Goal: Transaction & Acquisition: Purchase product/service

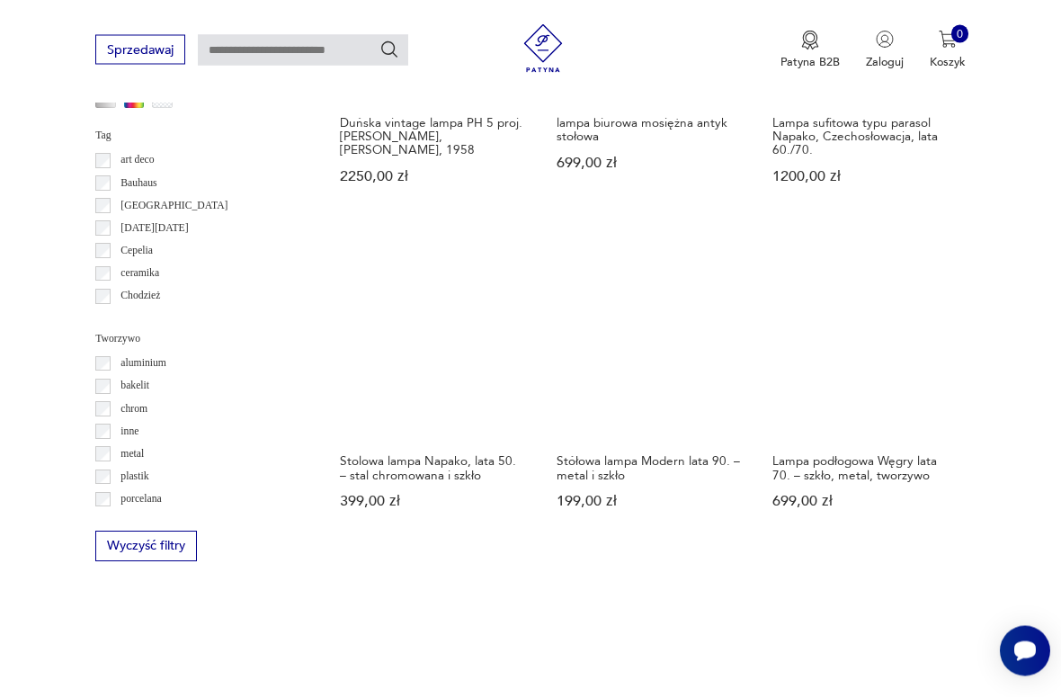
scroll to position [1471, 0]
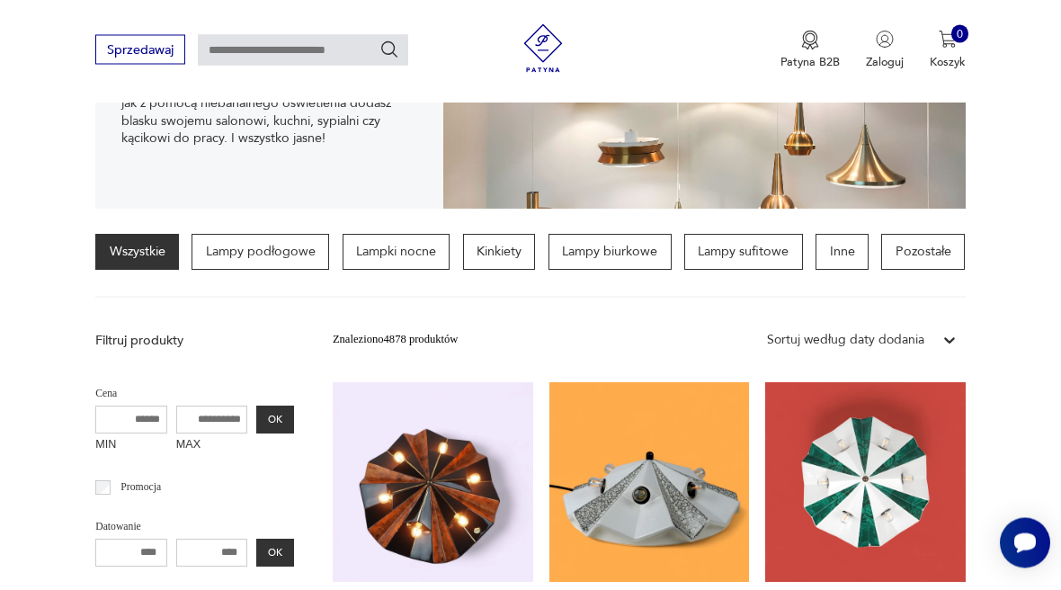
scroll to position [313, 0]
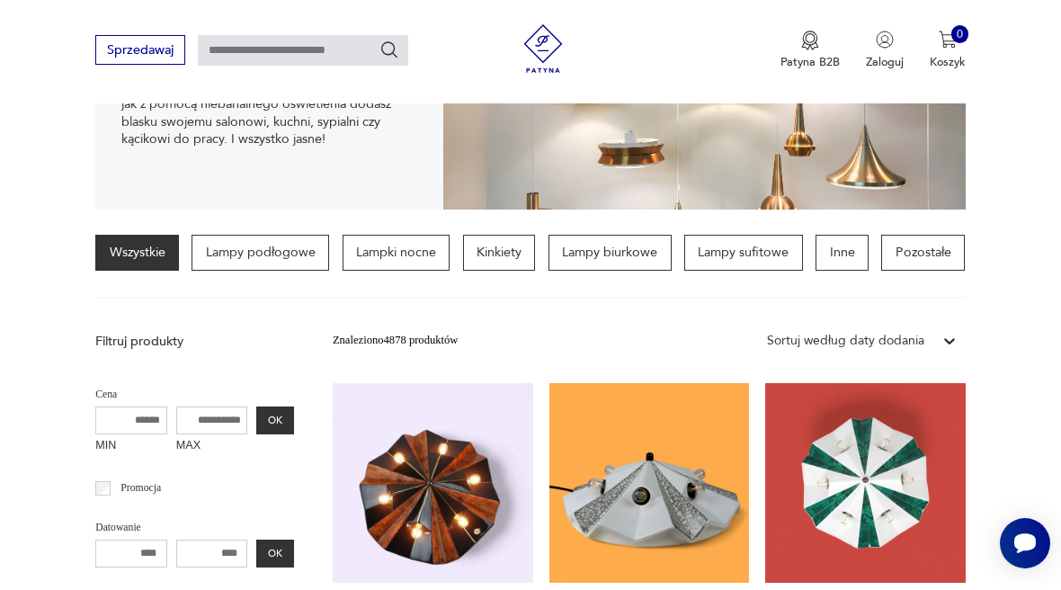
click at [740, 252] on p "Lampy sufitowe" at bounding box center [743, 253] width 119 height 36
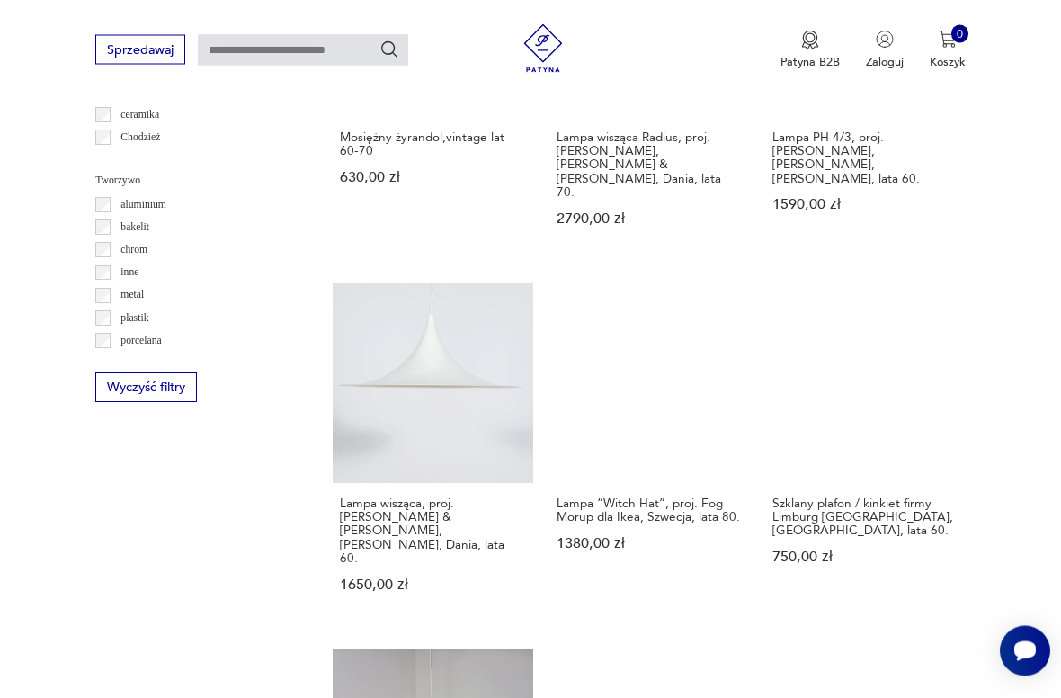
scroll to position [1457, 0]
